Goal: Find specific page/section: Find specific page/section

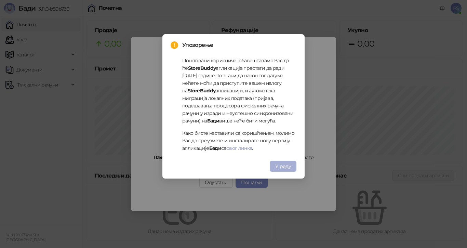
click at [290, 167] on span "У реду" at bounding box center [283, 166] width 16 height 6
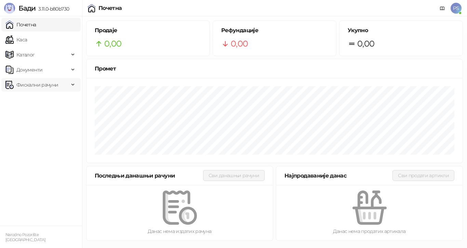
click at [45, 87] on span "Фискални рачуни" at bounding box center [37, 85] width 42 height 14
click at [34, 102] on link "Издати рачуни" at bounding box center [31, 100] width 46 height 14
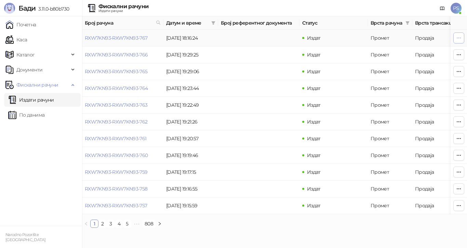
click at [460, 38] on icon "button" at bounding box center [459, 38] width 4 height 0
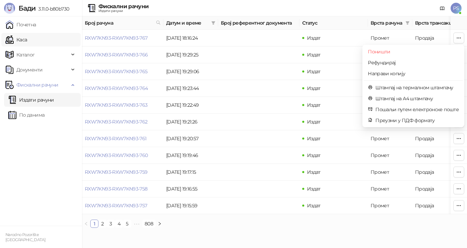
click at [25, 37] on link "Каса" at bounding box center [16, 40] width 22 height 14
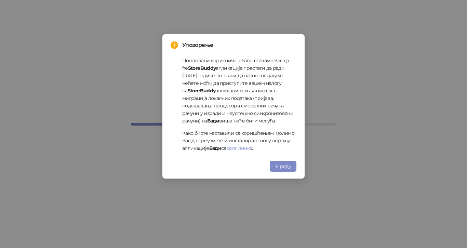
click at [333, 14] on div "Упозорење Поштовани корисниче, обавештавамо Вас да ће StoreBuddy апликација пре…" at bounding box center [233, 124] width 467 height 248
